Goal: Information Seeking & Learning: Find specific fact

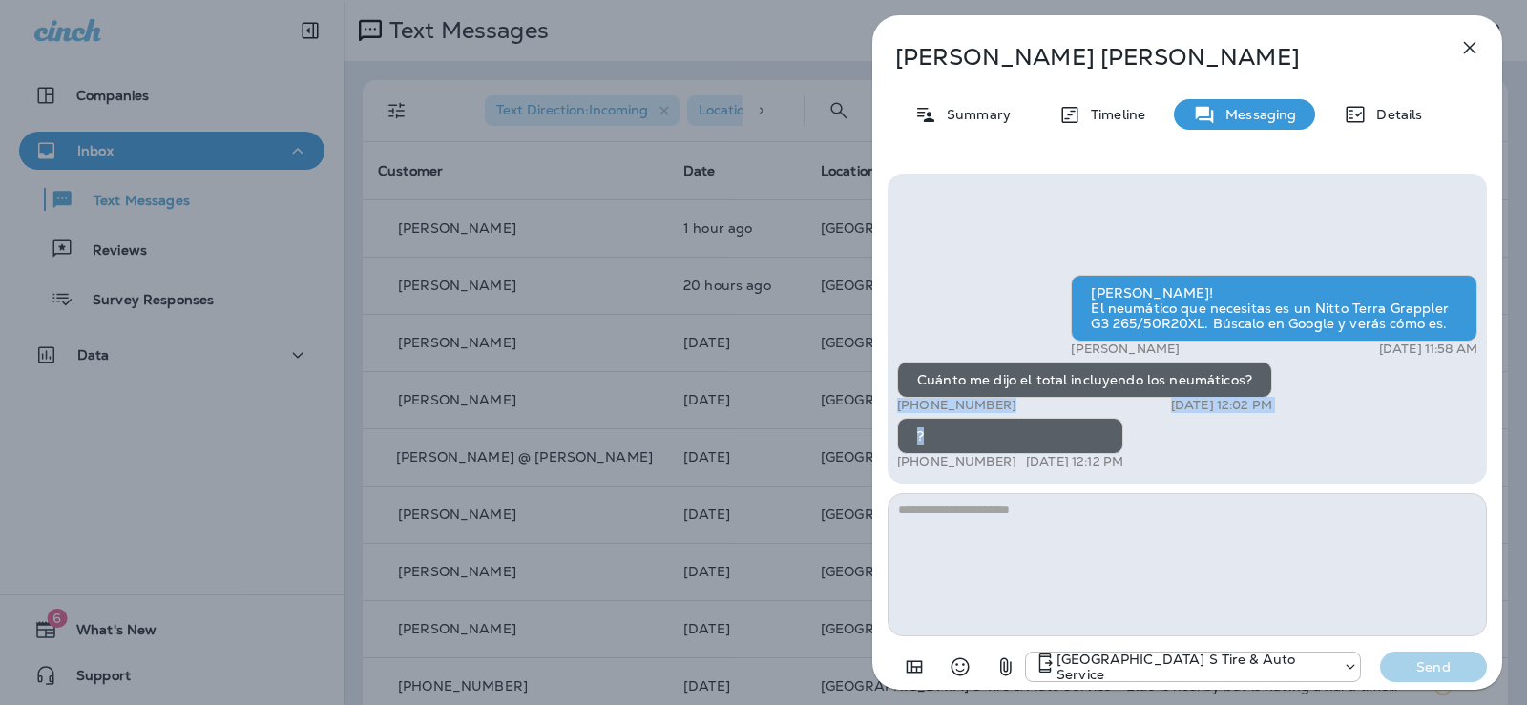
drag, startPoint x: 1254, startPoint y: 374, endPoint x: 1229, endPoint y: 409, distance: 43.2
click at [1227, 411] on div "Cuánto me dijo el total incluyendo los neumáticos? +1 (301) 915-6962 [DATE] 12:…" at bounding box center [1084, 388] width 375 height 52
click at [1240, 366] on div "Cuánto me dijo el total incluyendo los neumáticos?" at bounding box center [1084, 380] width 375 height 36
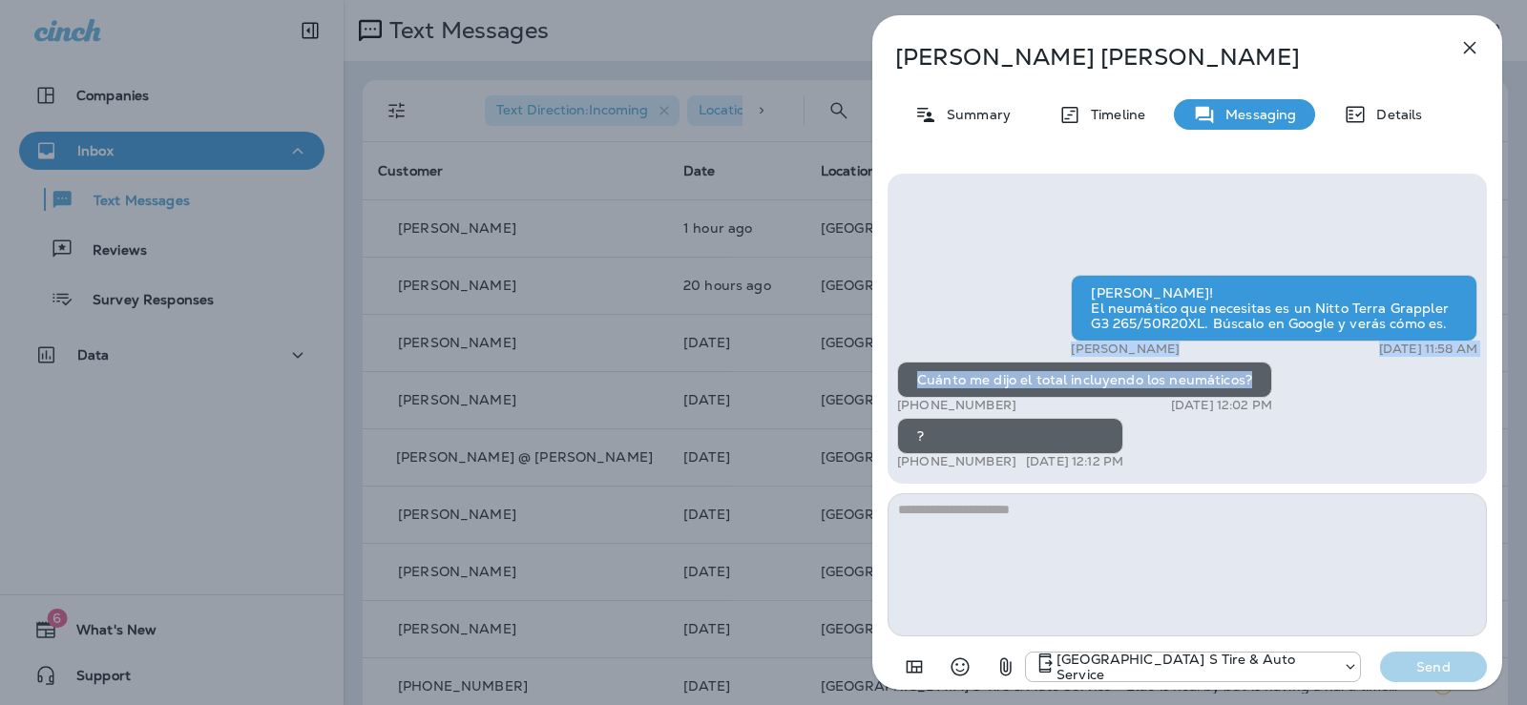
drag, startPoint x: 1257, startPoint y: 372, endPoint x: 778, endPoint y: 348, distance: 479.6
click at [778, 348] on div "[PERSON_NAME] Summary Timeline Messaging Details [PERSON_NAME]! El neumático qu…" at bounding box center [763, 352] width 1527 height 705
click at [1526, 400] on div "[PERSON_NAME] Summary Timeline Messaging Details [PERSON_NAME]! El neumático qu…" at bounding box center [1186, 352] width 679 height 705
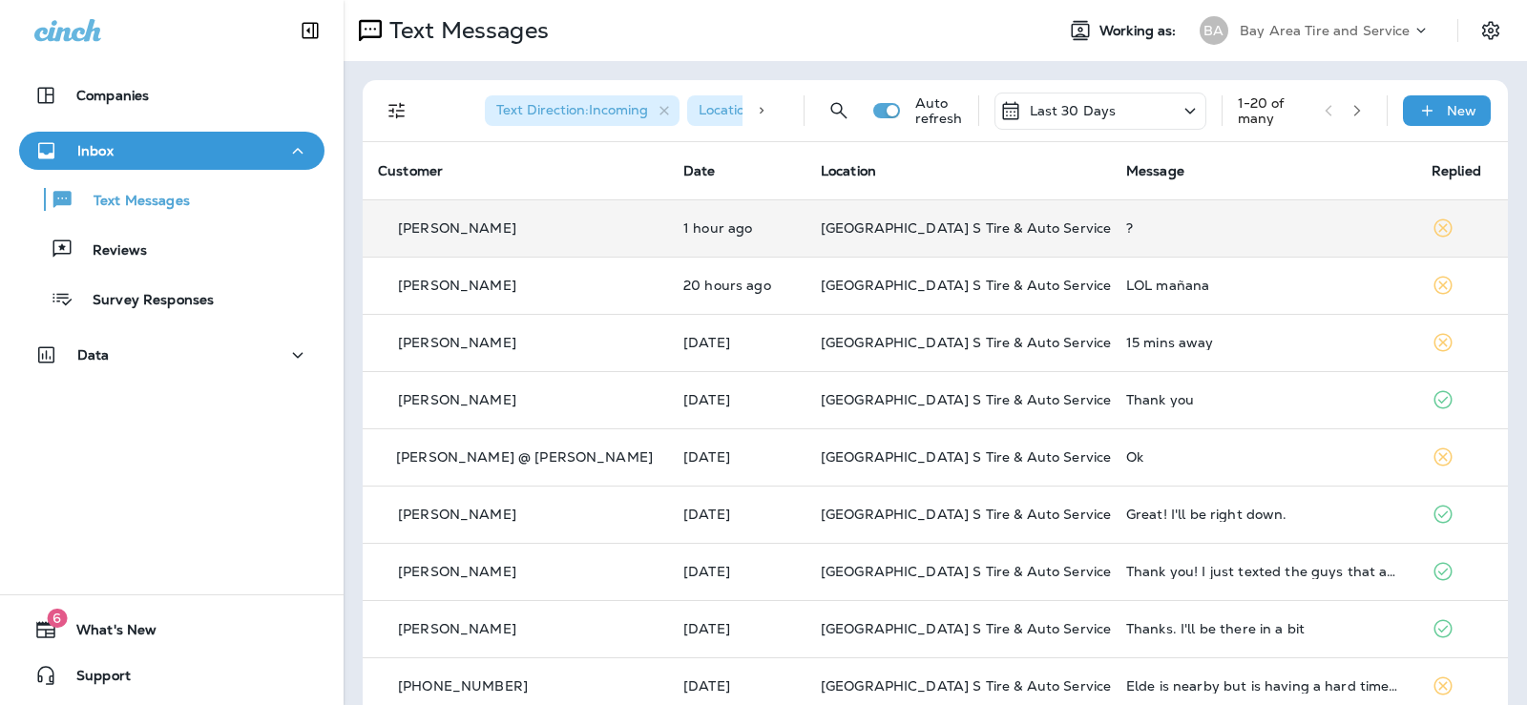
click at [481, 228] on p "[PERSON_NAME]" at bounding box center [457, 227] width 118 height 15
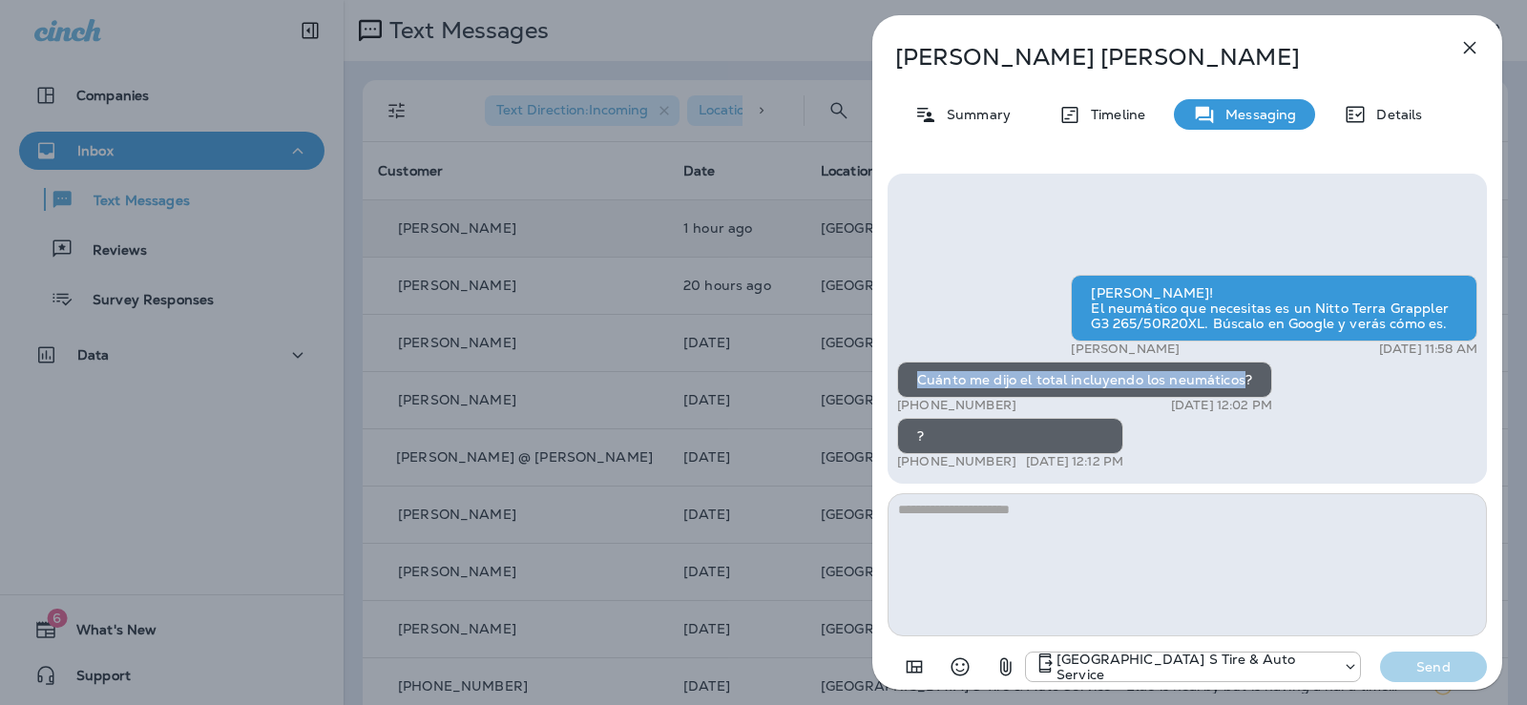
drag, startPoint x: 1243, startPoint y: 378, endPoint x: 976, endPoint y: 414, distance: 269.6
click at [907, 385] on div "Cuánto me dijo el total incluyendo los neumáticos?" at bounding box center [1084, 380] width 375 height 36
copy div "Cuánto me dijo el total incluyendo los neumáticos"
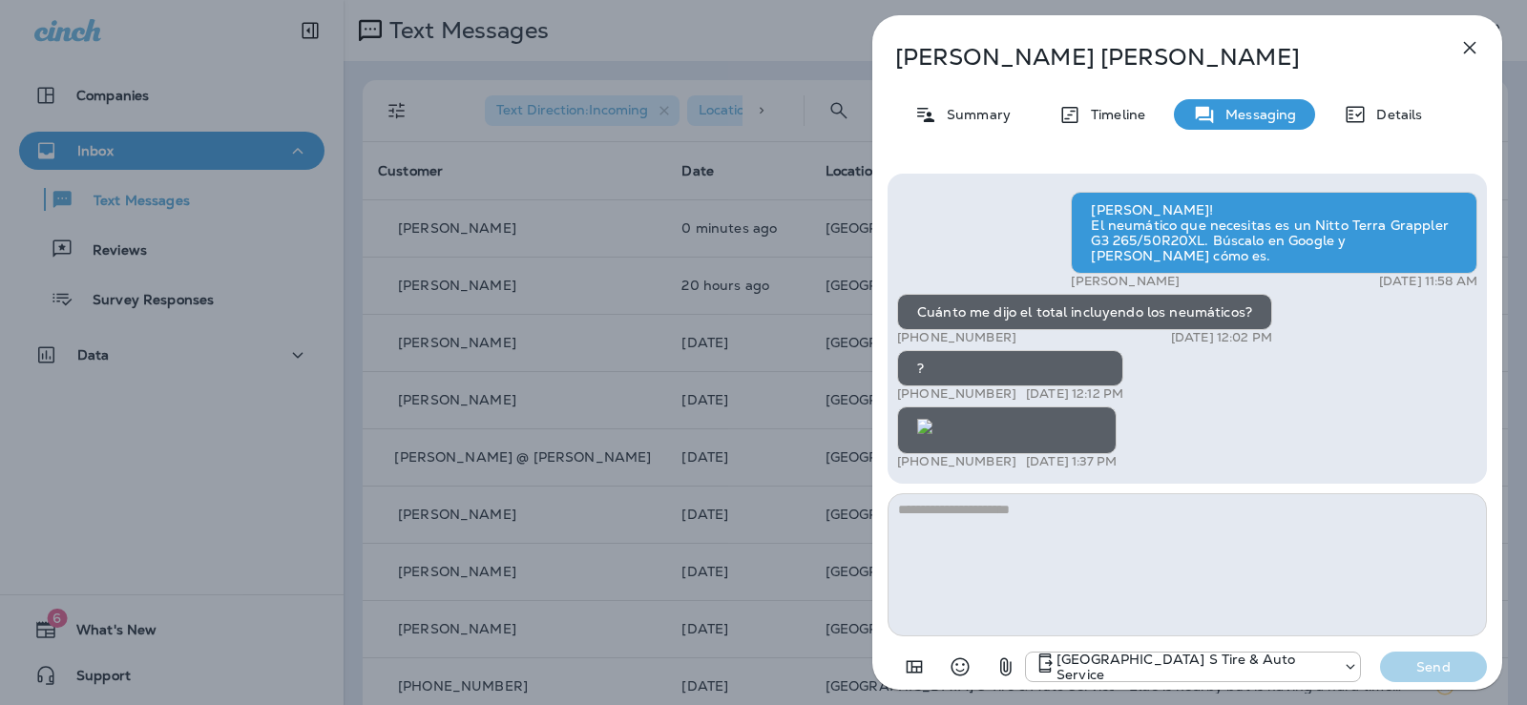
click at [932, 419] on img at bounding box center [924, 426] width 15 height 15
click at [1479, 47] on icon "button" at bounding box center [1469, 47] width 23 height 23
